Goal: Task Accomplishment & Management: Use online tool/utility

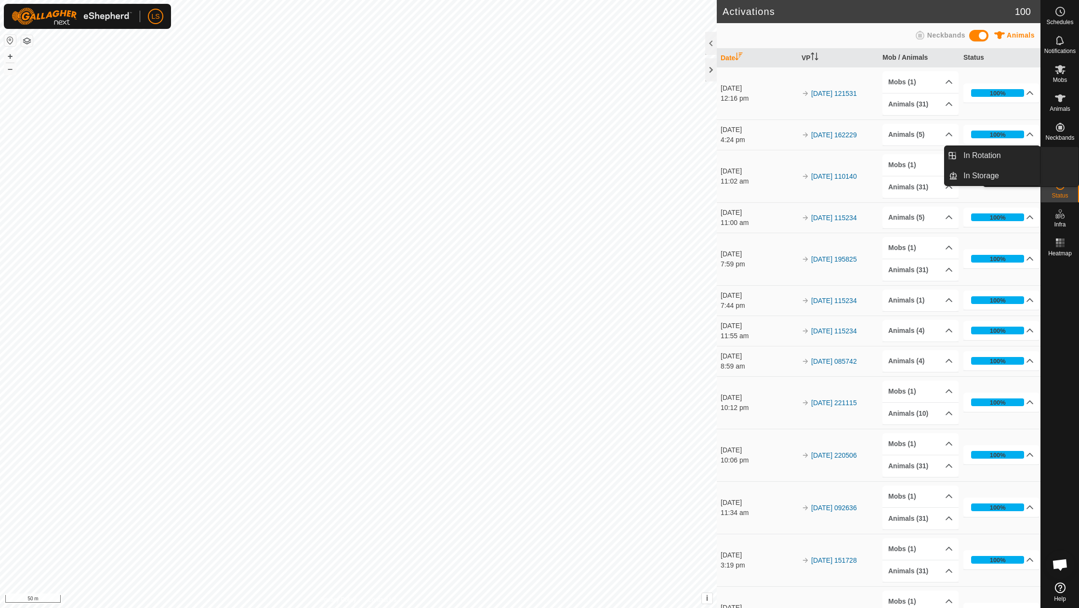
click at [1058, 160] on icon at bounding box center [1060, 156] width 12 height 12
click at [991, 160] on link "In Rotation" at bounding box center [998, 155] width 82 height 19
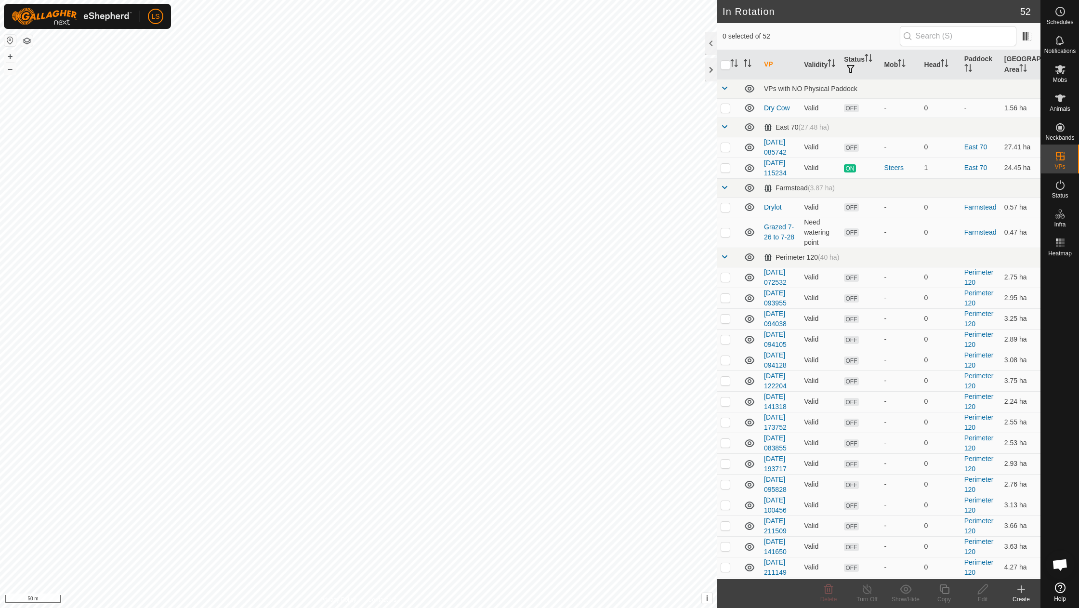
click at [1019, 594] on icon at bounding box center [1021, 589] width 12 height 12
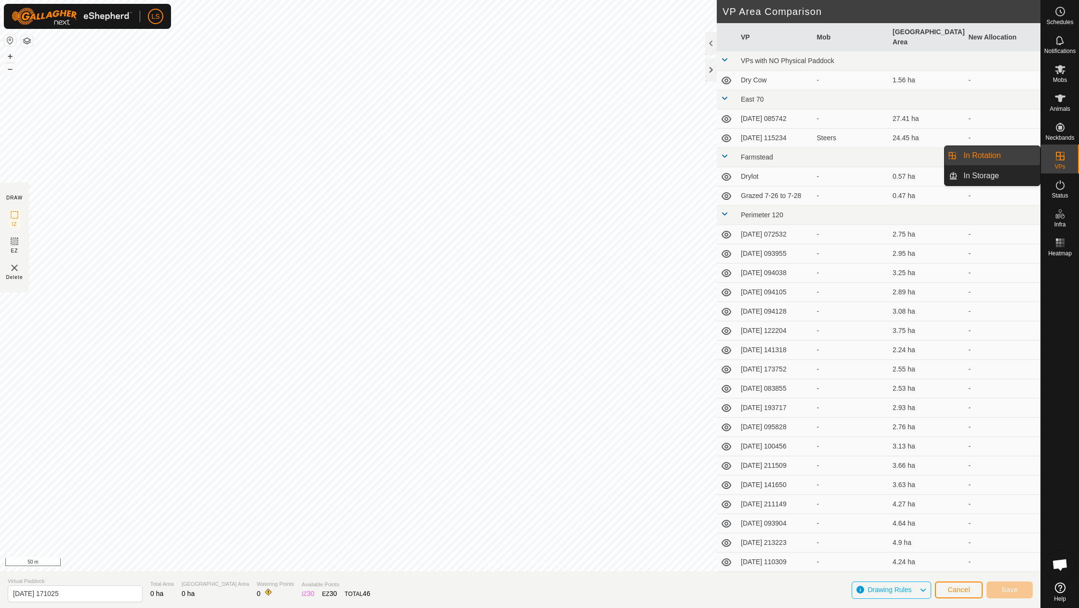
click at [1010, 160] on link "In Rotation" at bounding box center [998, 155] width 82 height 19
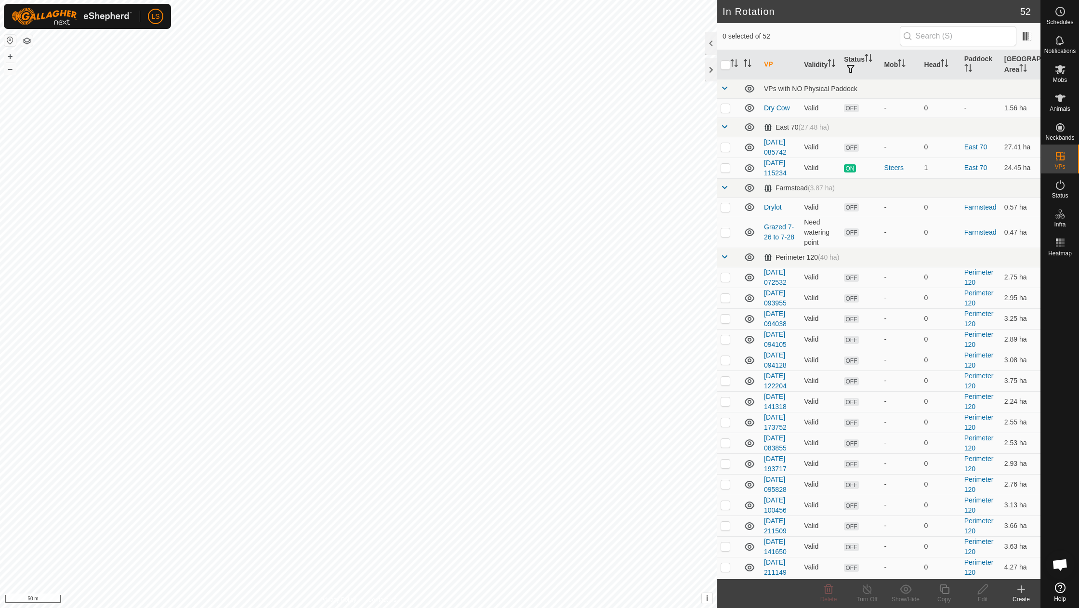
click at [1022, 589] on icon at bounding box center [1021, 589] width 7 height 0
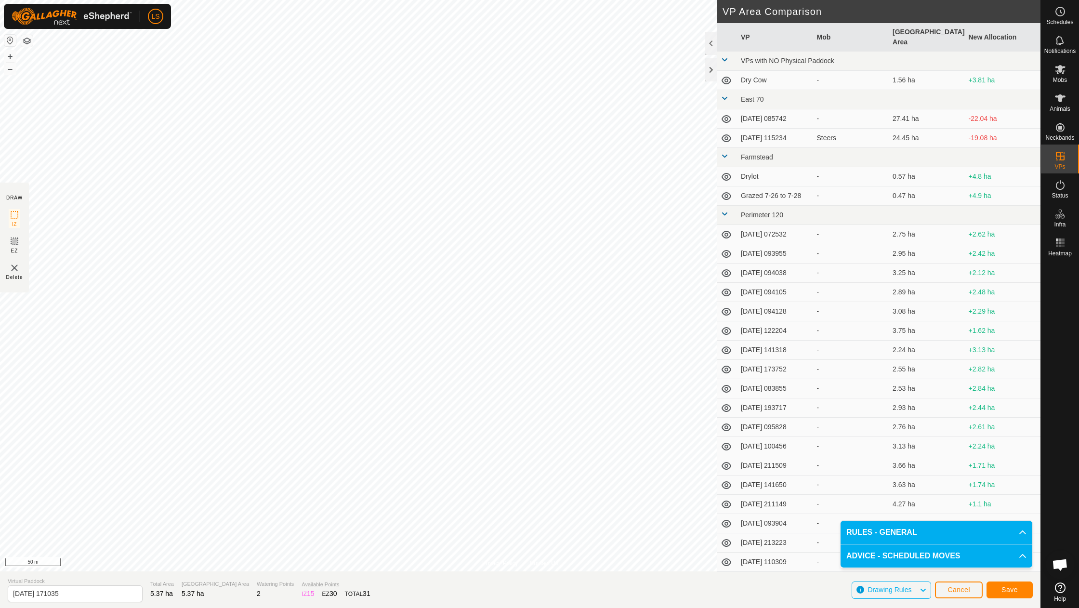
click at [991, 589] on button "Save" at bounding box center [1009, 589] width 46 height 17
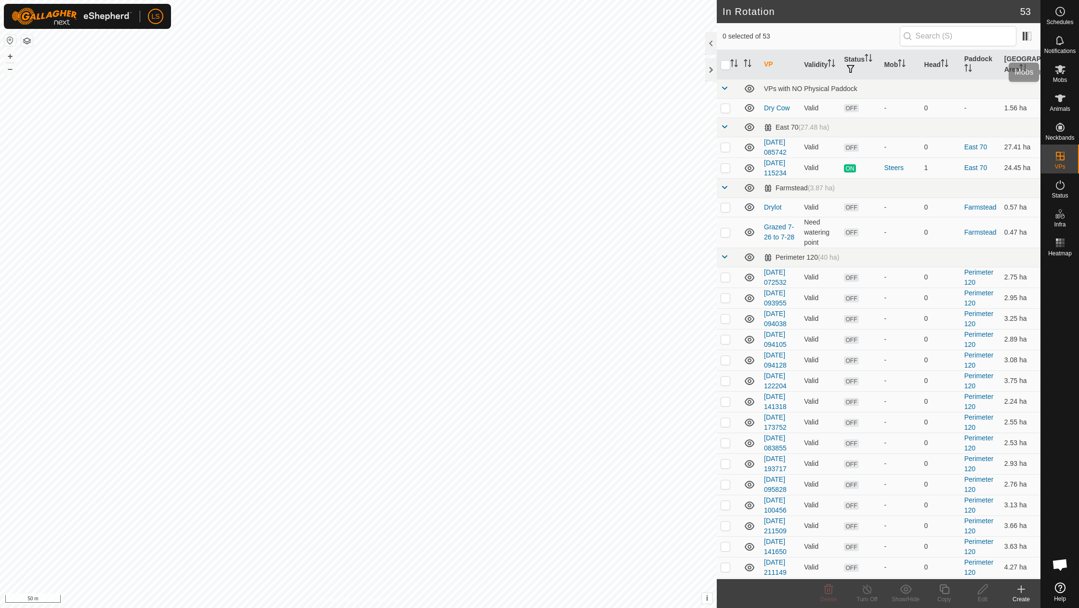
click at [1068, 66] on es-mob-svg-icon at bounding box center [1059, 69] width 17 height 15
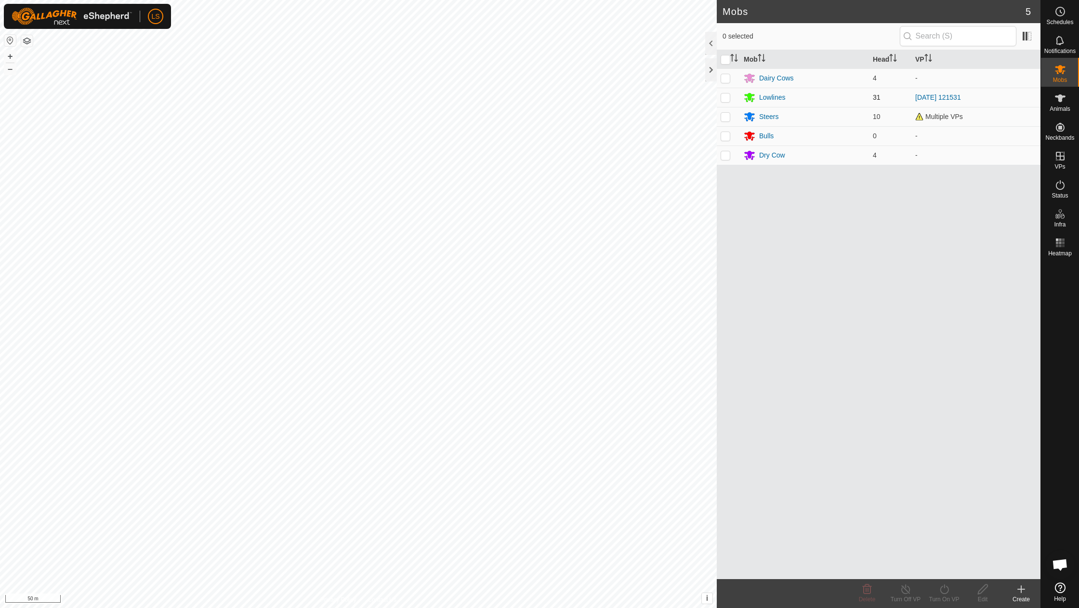
click at [724, 99] on p-checkbox at bounding box center [726, 97] width 10 height 8
checkbox input "true"
click at [954, 588] on turn-on-svg-icon at bounding box center [944, 589] width 39 height 12
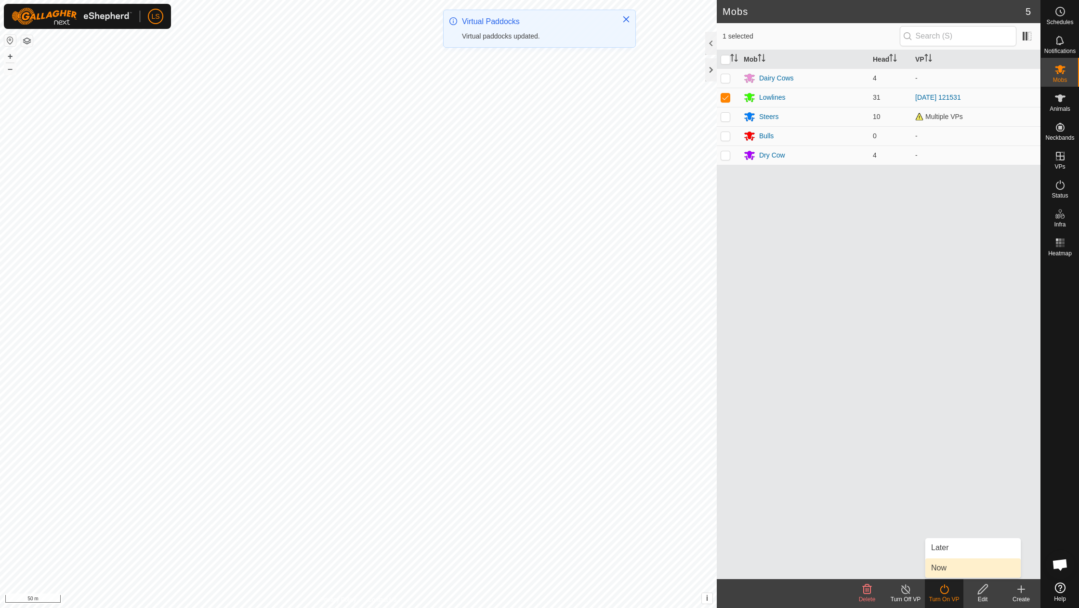
click at [952, 572] on link "Now" at bounding box center [972, 567] width 95 height 19
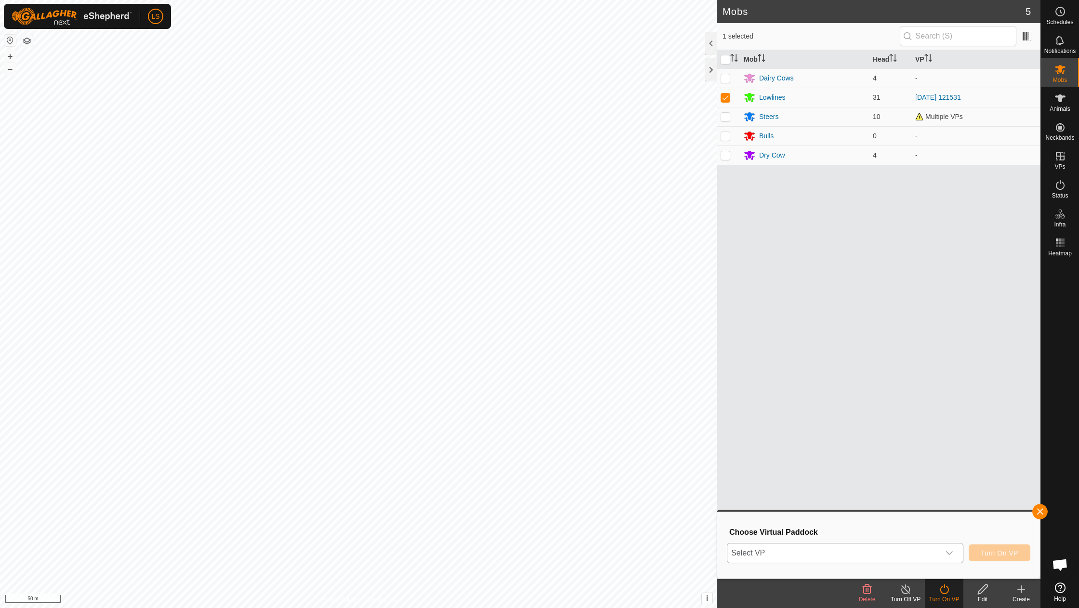
click at [953, 555] on icon "dropdown trigger" at bounding box center [949, 553] width 8 height 8
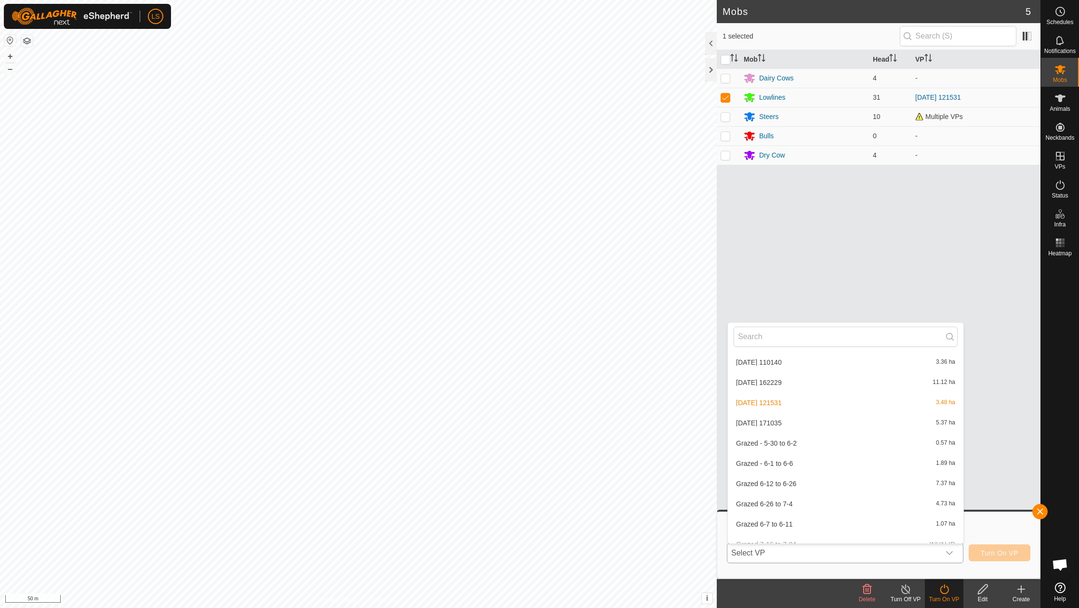
scroll to position [873, 0]
click at [775, 416] on li "[DATE] 171035 5.37 ha" at bounding box center [846, 425] width 236 height 19
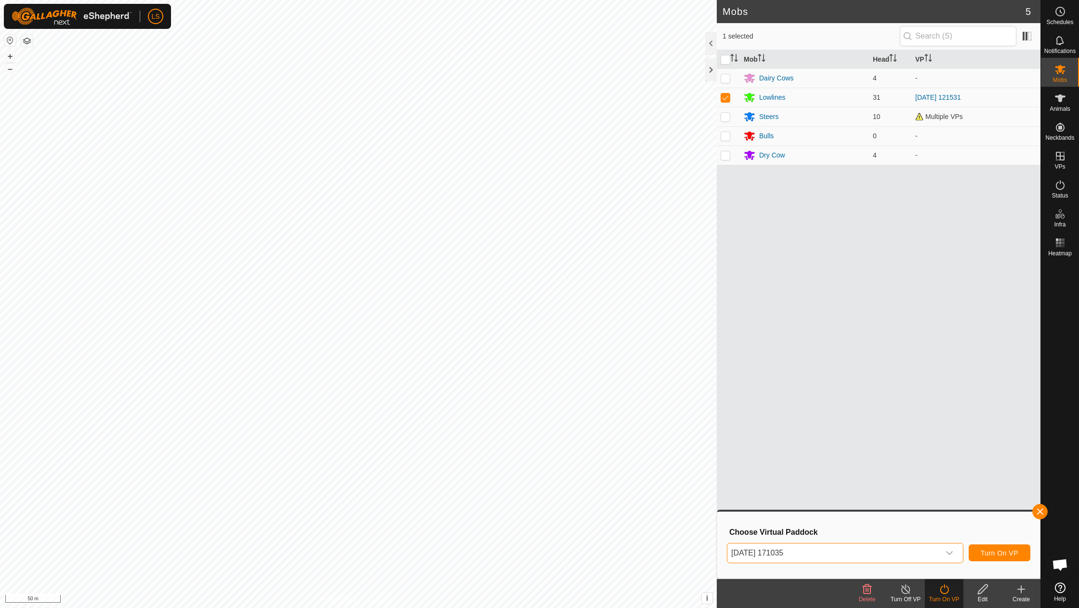
click at [998, 559] on button "Turn On VP" at bounding box center [1000, 552] width 62 height 17
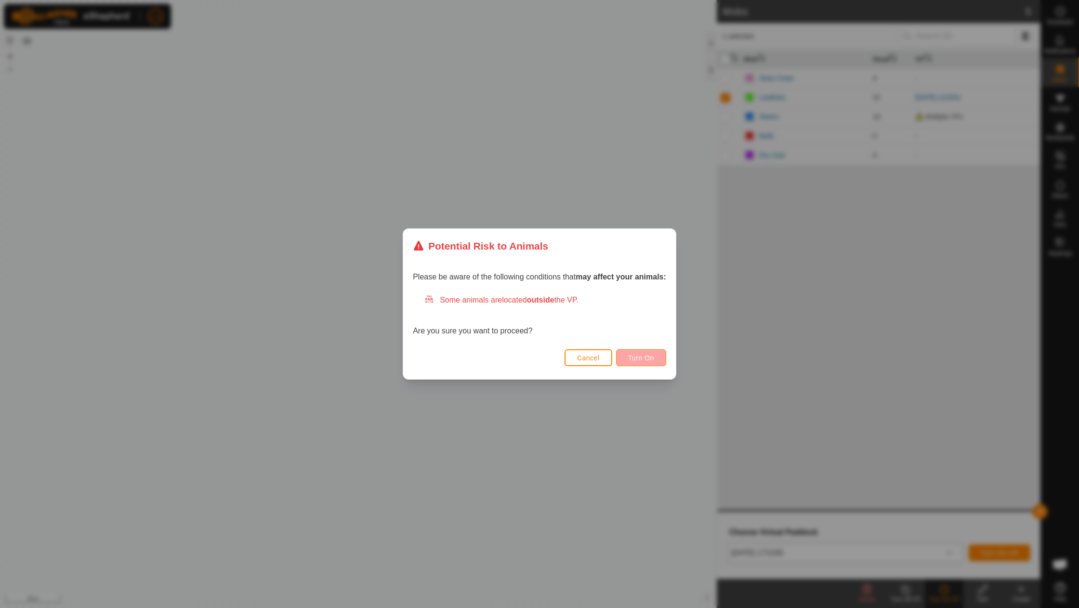
click at [649, 364] on button "Turn On" at bounding box center [641, 357] width 50 height 17
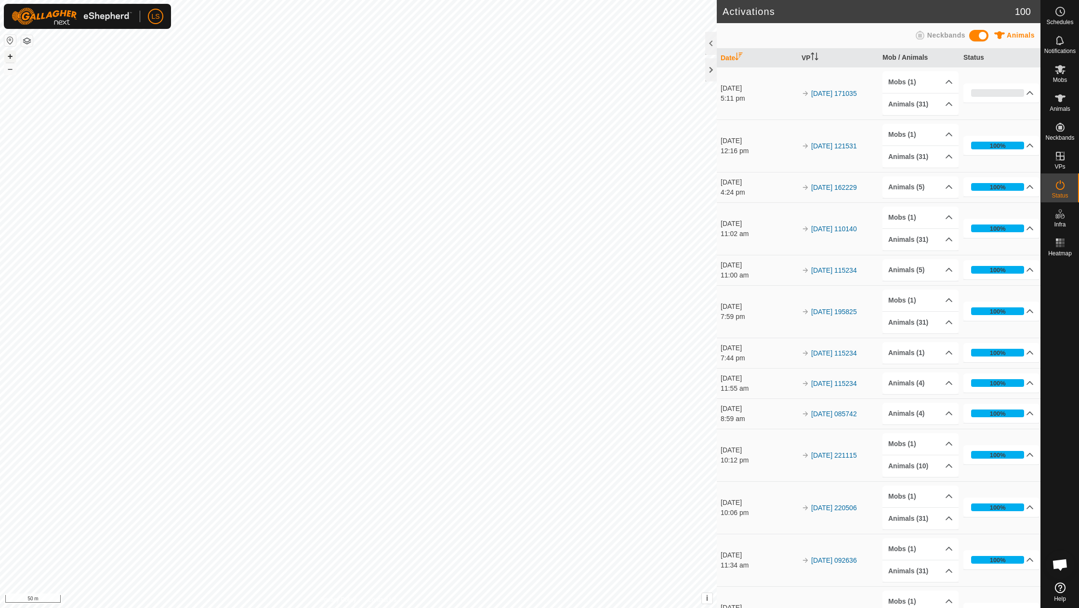
click at [10, 55] on button "+" at bounding box center [10, 57] width 12 height 12
click at [716, 73] on div at bounding box center [711, 69] width 12 height 23
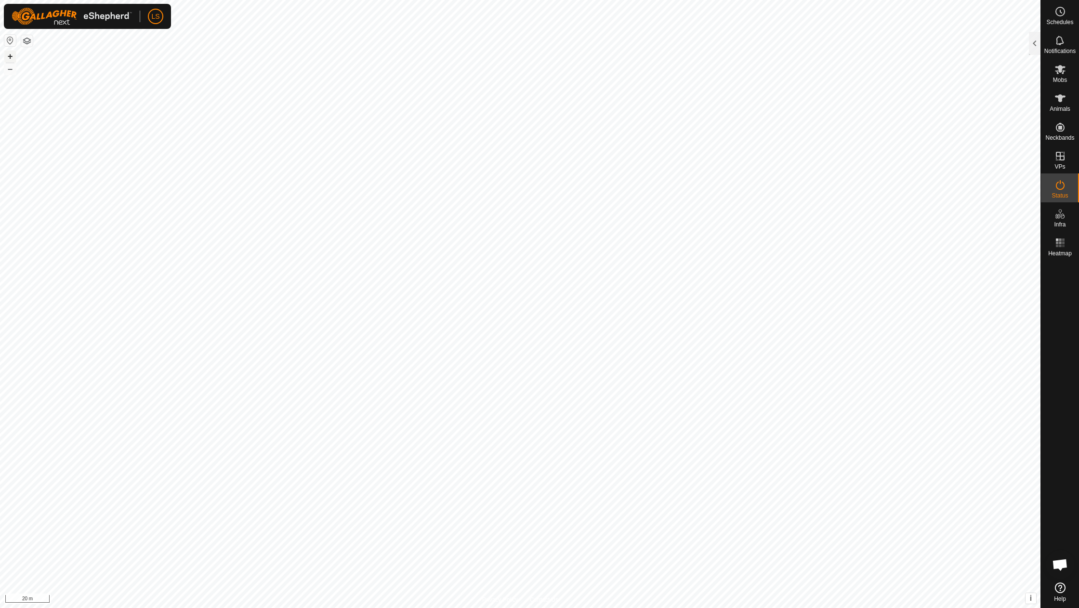
click at [10, 56] on button "+" at bounding box center [10, 57] width 12 height 12
checkbox input "true"
click at [8, 72] on button "–" at bounding box center [10, 69] width 12 height 12
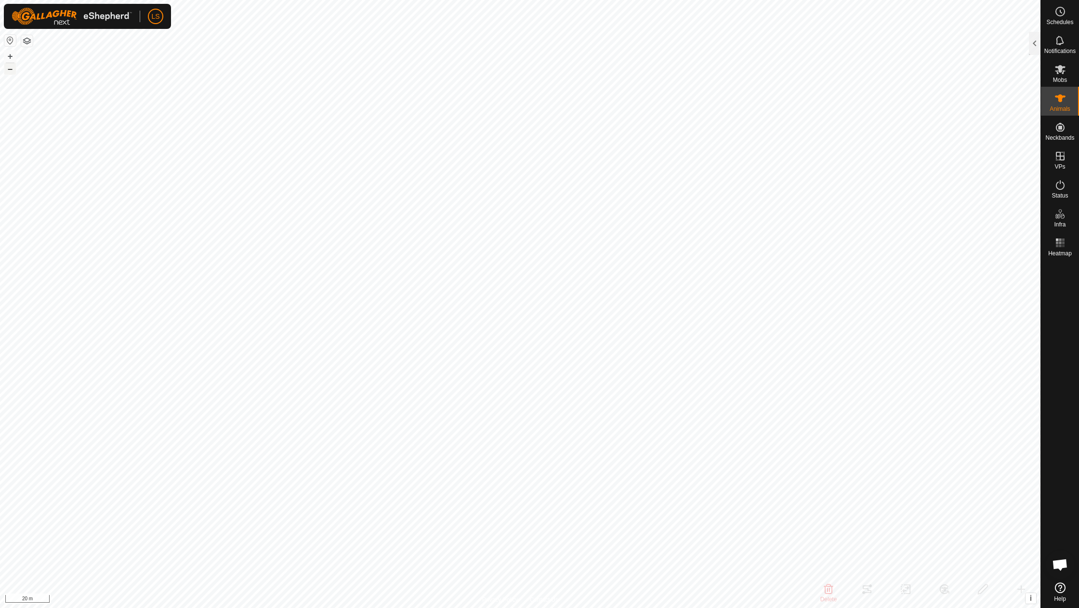
click at [8, 72] on button "–" at bounding box center [10, 69] width 12 height 12
click at [1033, 42] on div at bounding box center [1035, 43] width 12 height 23
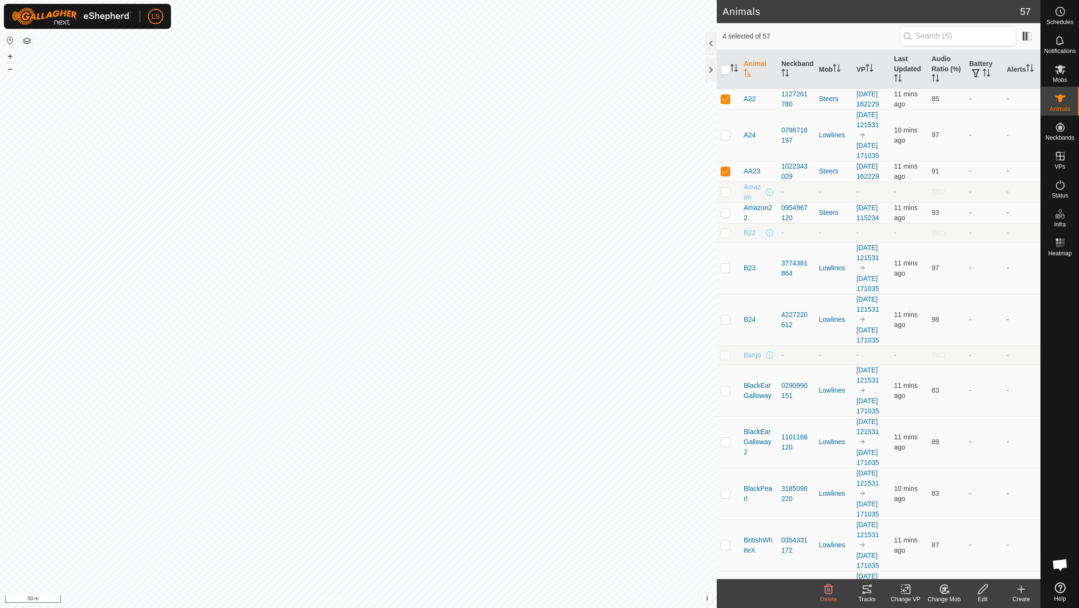
click at [904, 589] on icon at bounding box center [906, 589] width 12 height 12
click at [917, 547] on link "Choose VP..." at bounding box center [934, 547] width 95 height 19
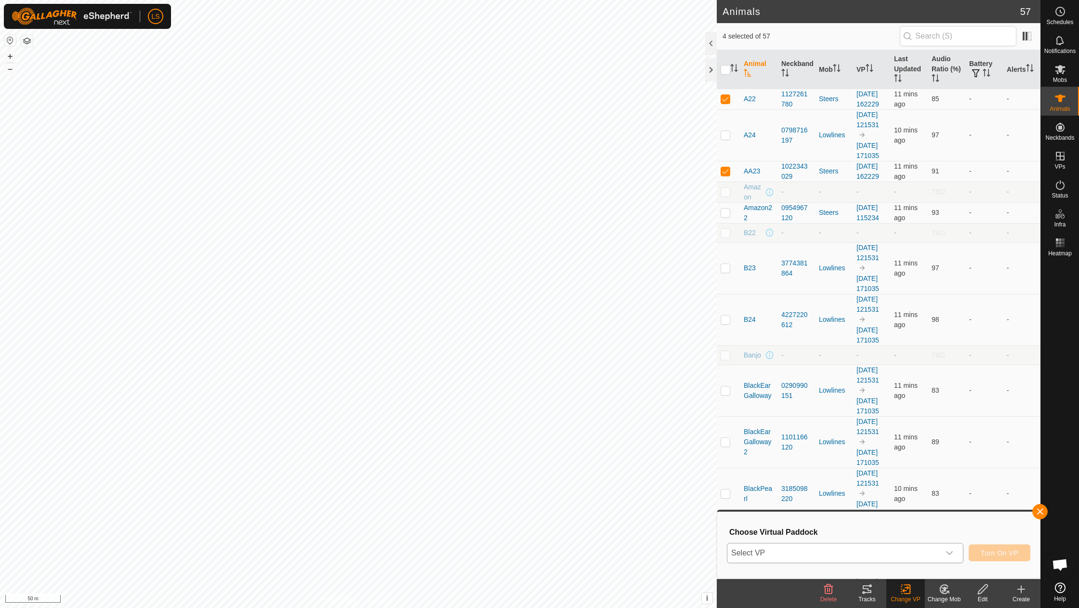
click at [955, 555] on div "dropdown trigger" at bounding box center [949, 552] width 19 height 19
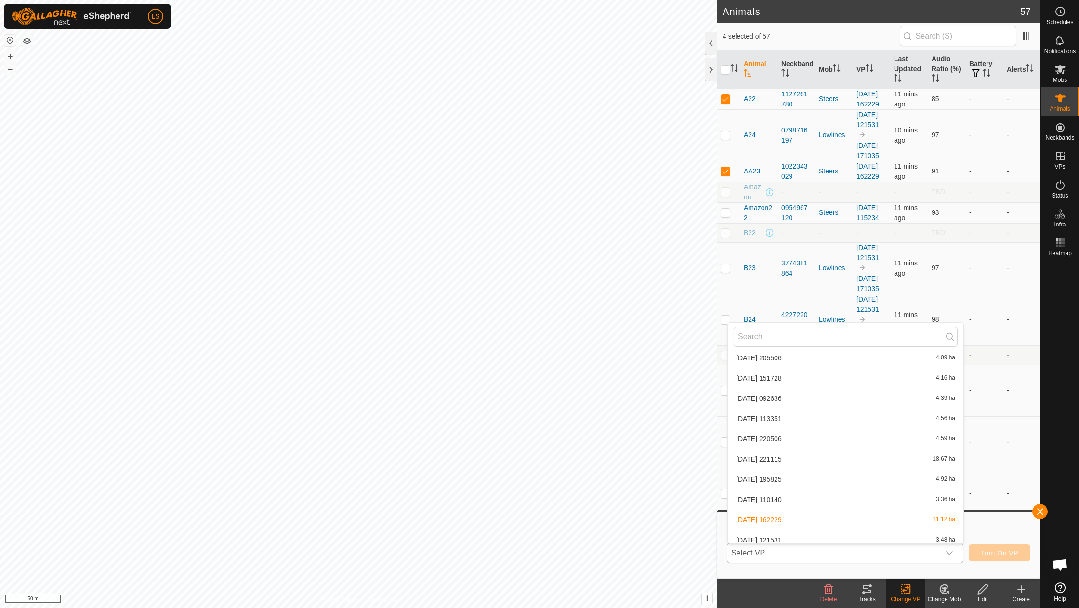
scroll to position [739, 0]
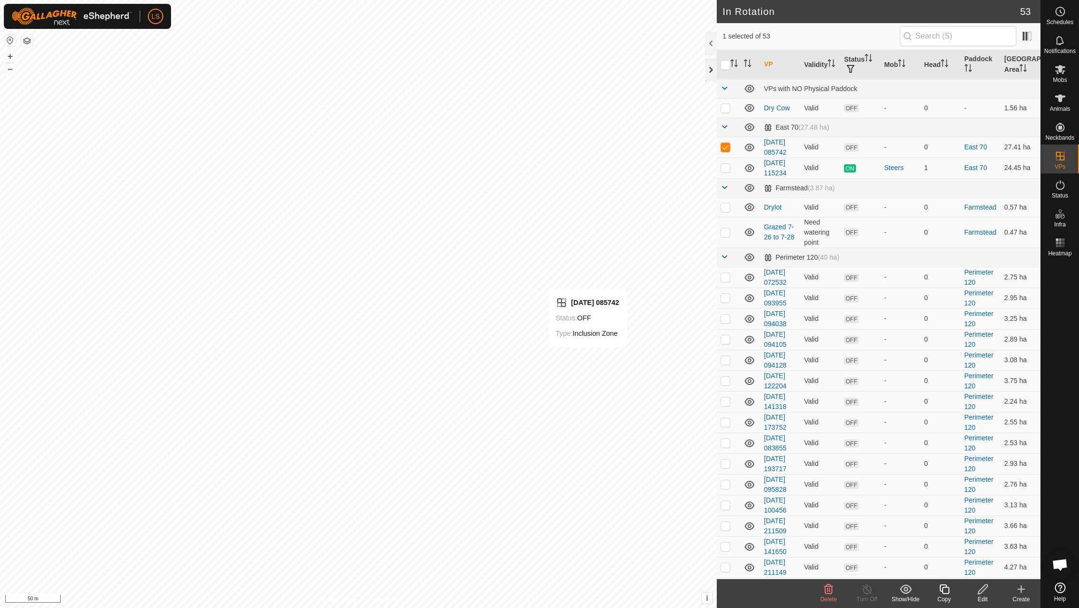
click at [711, 66] on div at bounding box center [711, 69] width 12 height 23
